Goal: Transaction & Acquisition: Purchase product/service

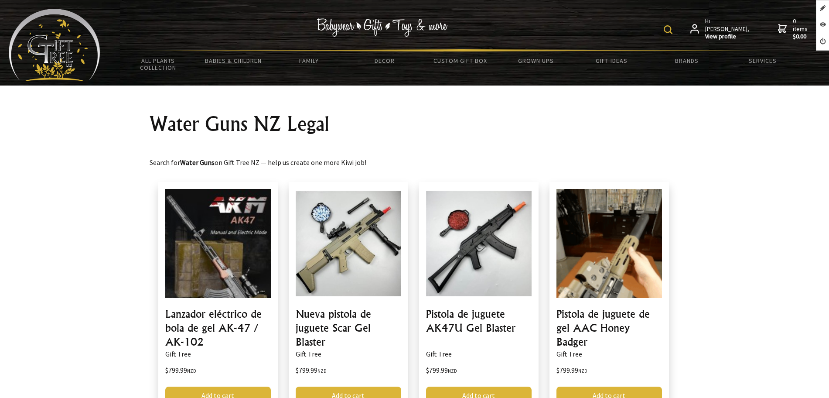
scroll to position [109, 0]
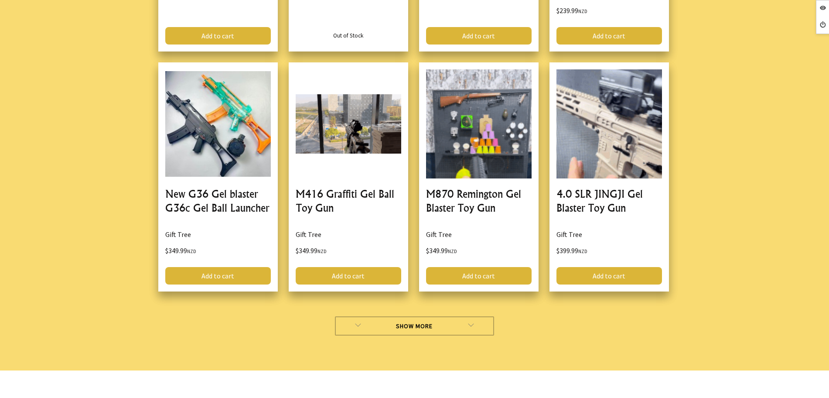
scroll to position [2617, 0]
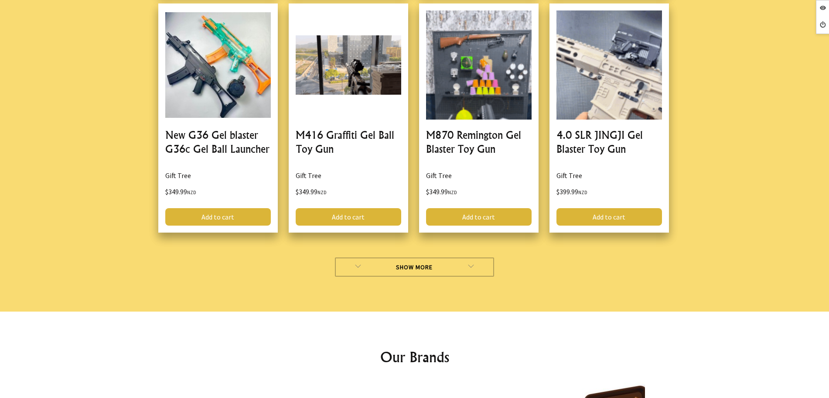
click at [388, 274] on link "Show More" at bounding box center [414, 266] width 159 height 19
